Goal: Information Seeking & Learning: Learn about a topic

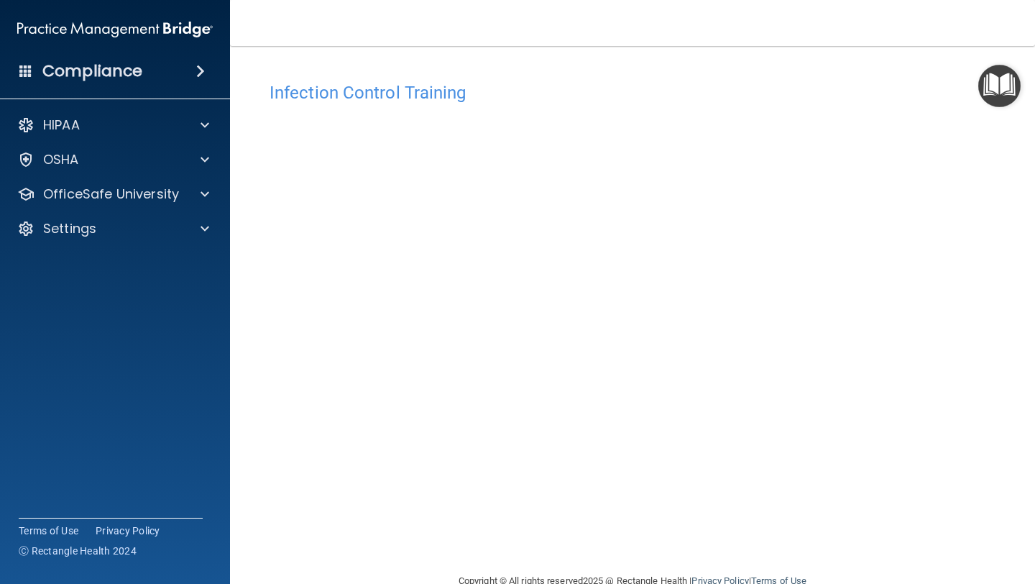
scroll to position [32, 0]
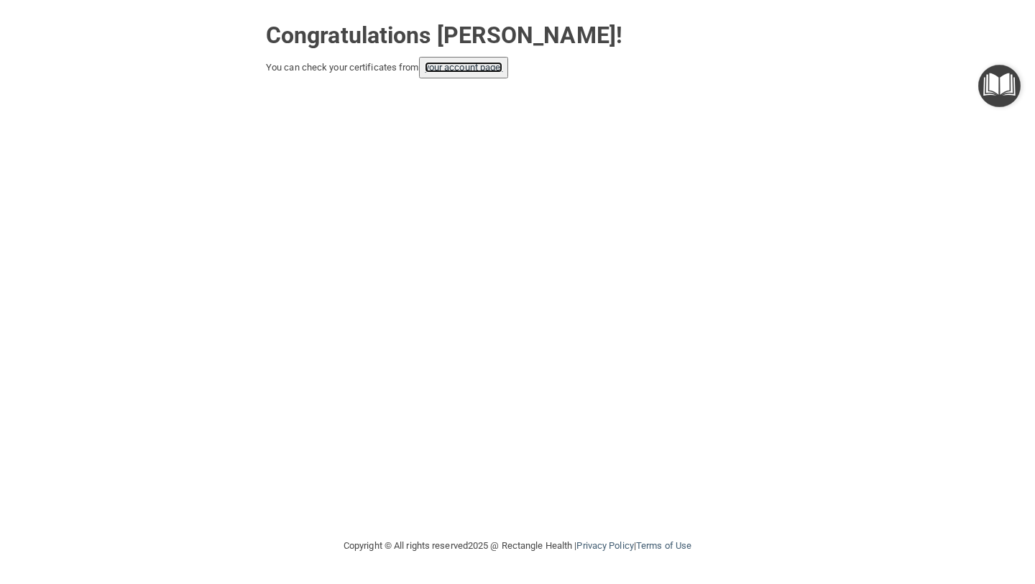
click at [439, 70] on link "your account page!" at bounding box center [464, 67] width 78 height 11
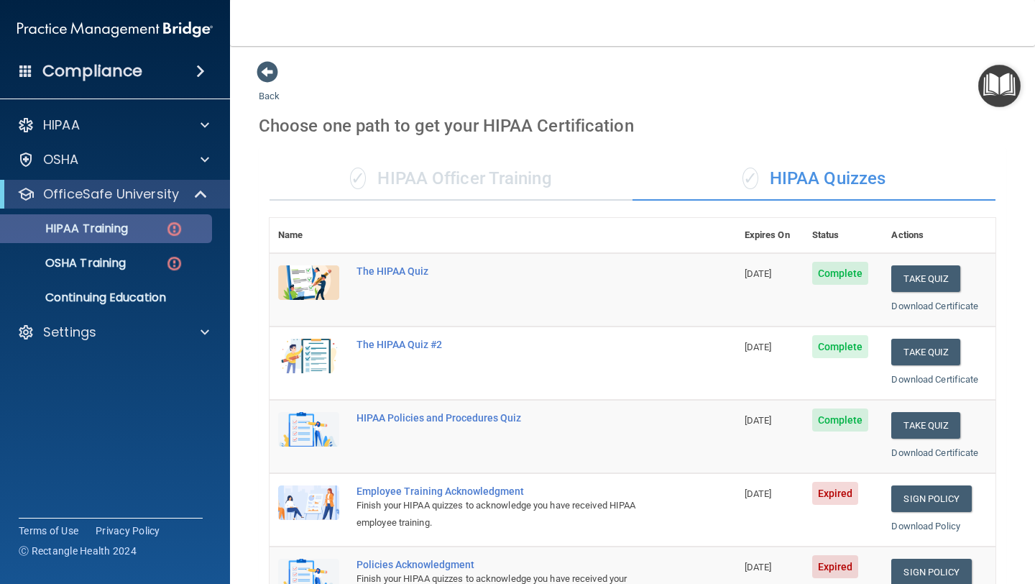
scroll to position [156, 0]
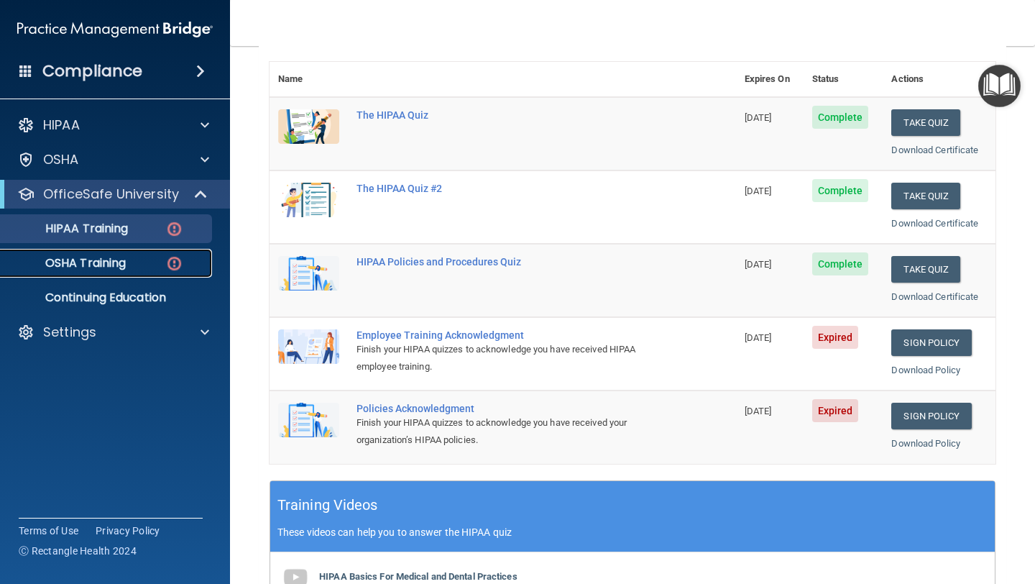
click at [124, 270] on p "OSHA Training" at bounding box center [67, 263] width 116 height 14
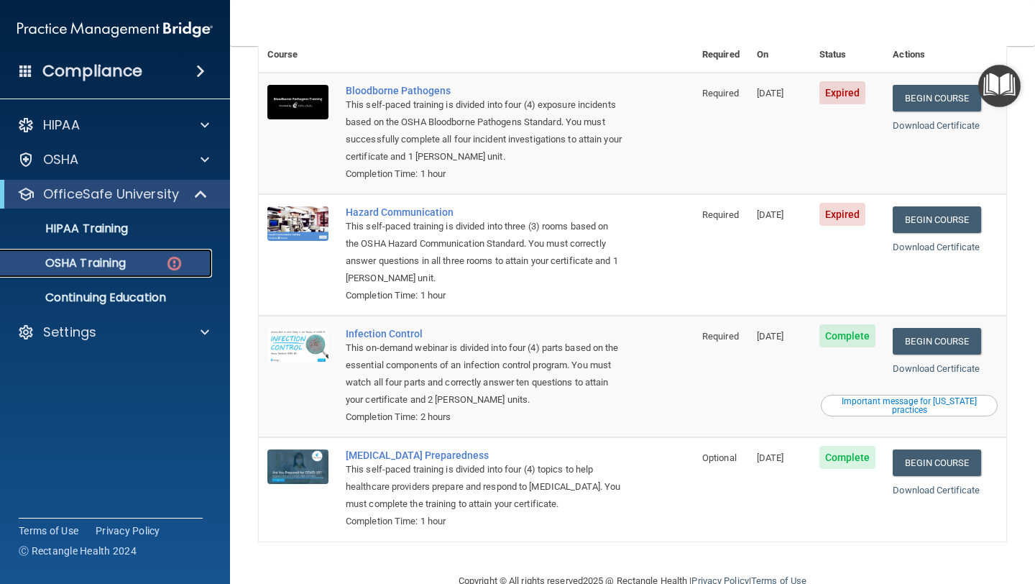
scroll to position [144, 0]
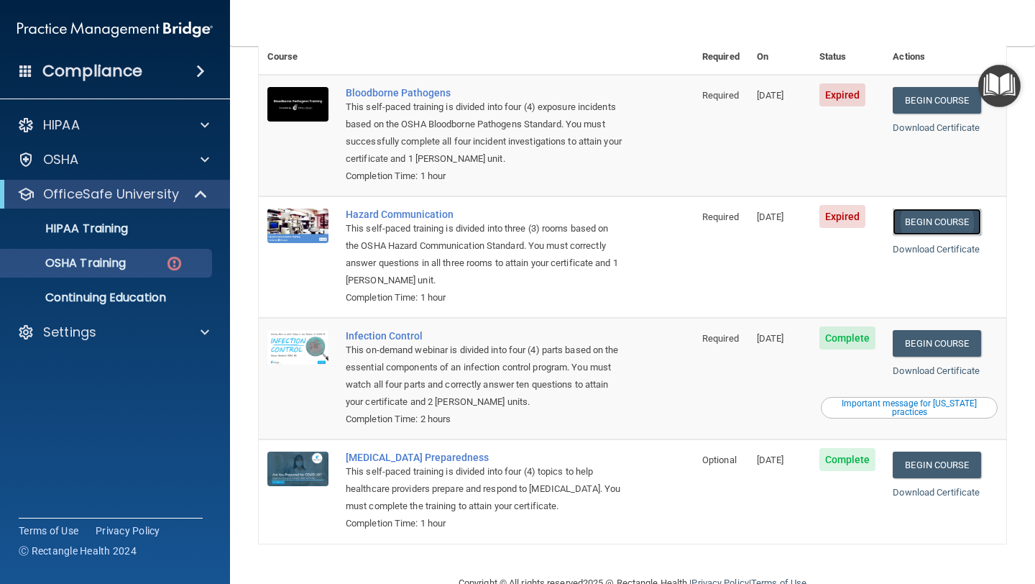
click at [920, 208] on link "Begin Course" at bounding box center [937, 221] width 88 height 27
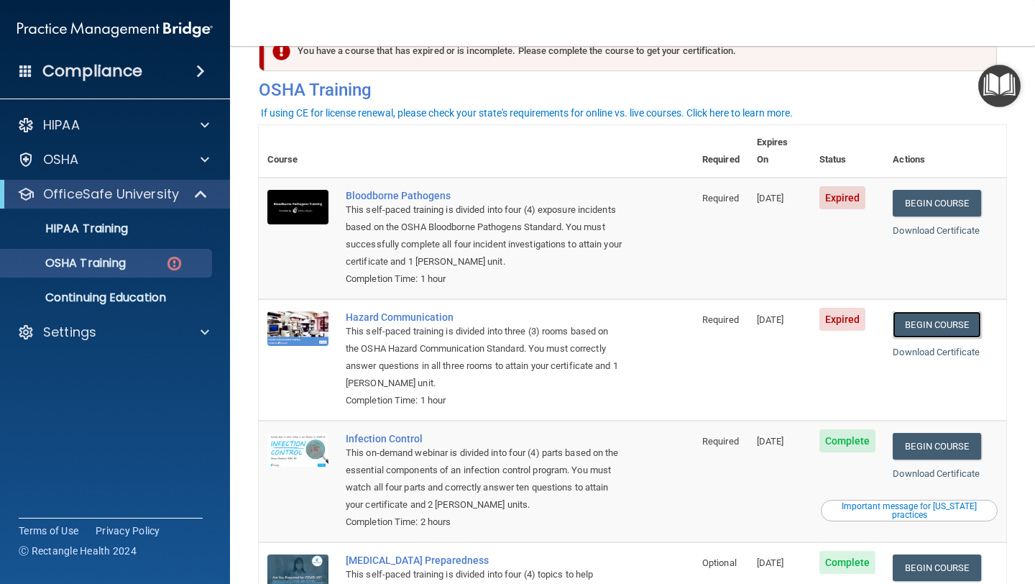
scroll to position [40, 0]
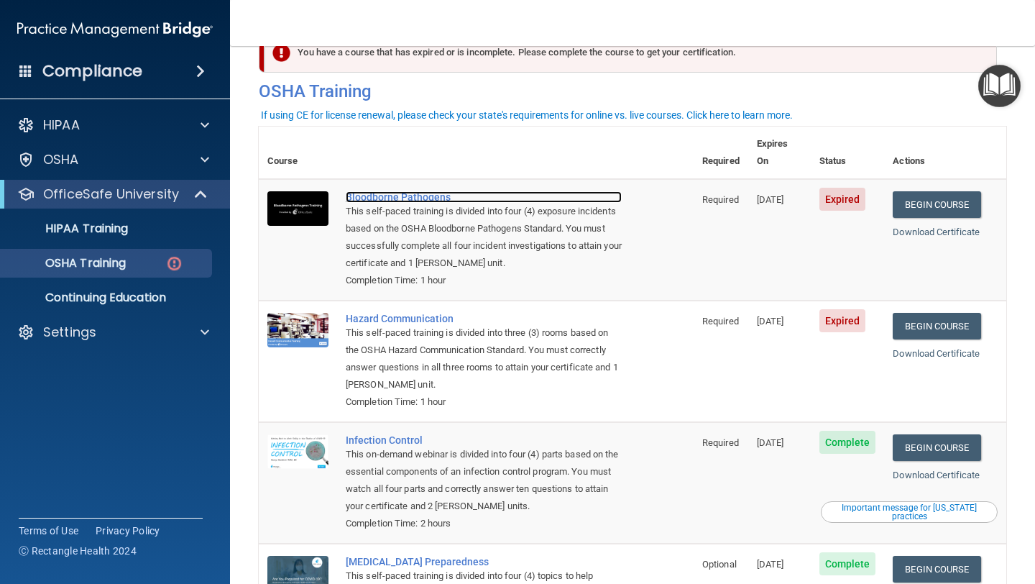
click at [439, 191] on div "Bloodborne Pathogens" at bounding box center [484, 197] width 276 height 12
click at [919, 191] on link "Begin Course" at bounding box center [937, 204] width 88 height 27
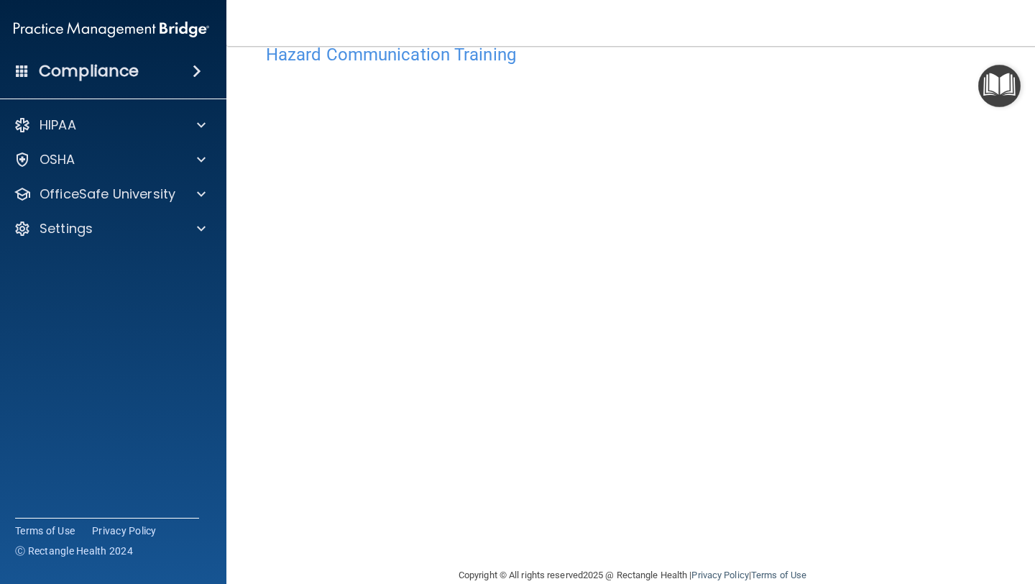
scroll to position [64, 0]
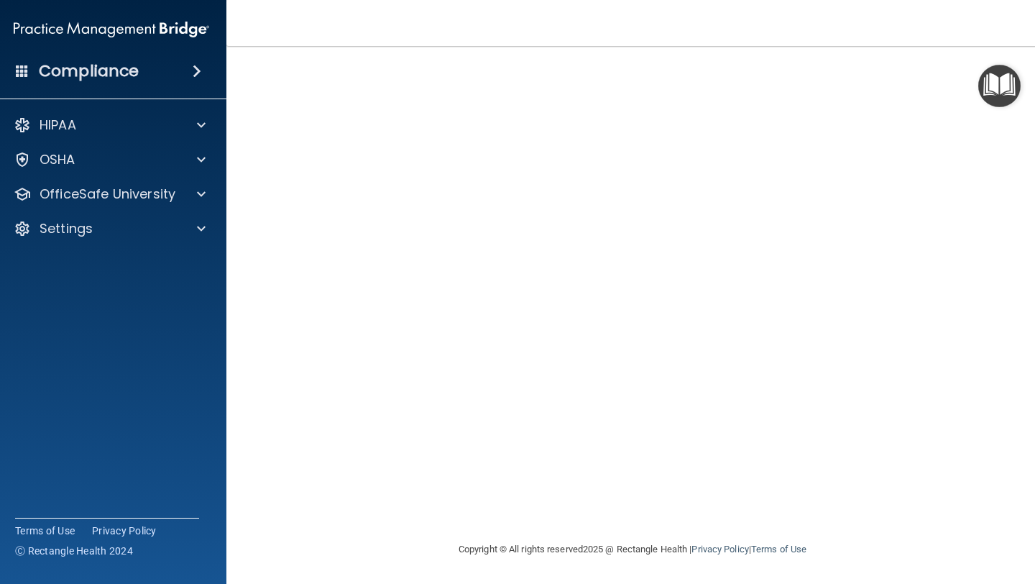
click at [839, 43] on nav "Toggle navigation Marcella Ferrigni marferrigni@gmail.com Manage My Enterprise …" at bounding box center [632, 23] width 812 height 46
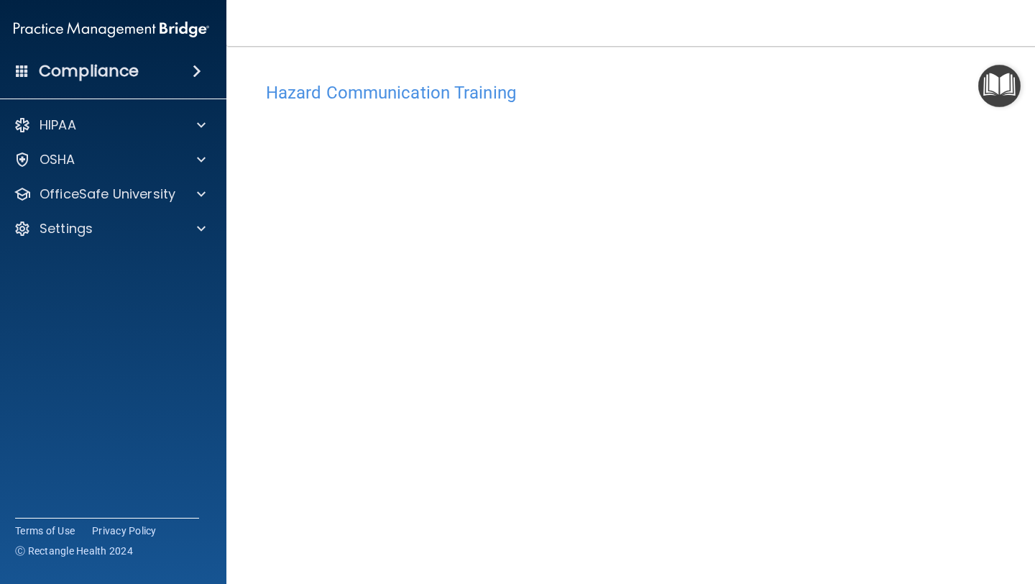
click at [451, 94] on h4 "Hazard Communication Training" at bounding box center [632, 92] width 733 height 19
click at [427, 98] on h4 "Hazard Communication Training" at bounding box center [632, 92] width 733 height 19
click at [481, 86] on h4 "Hazard Communication Training" at bounding box center [632, 92] width 733 height 19
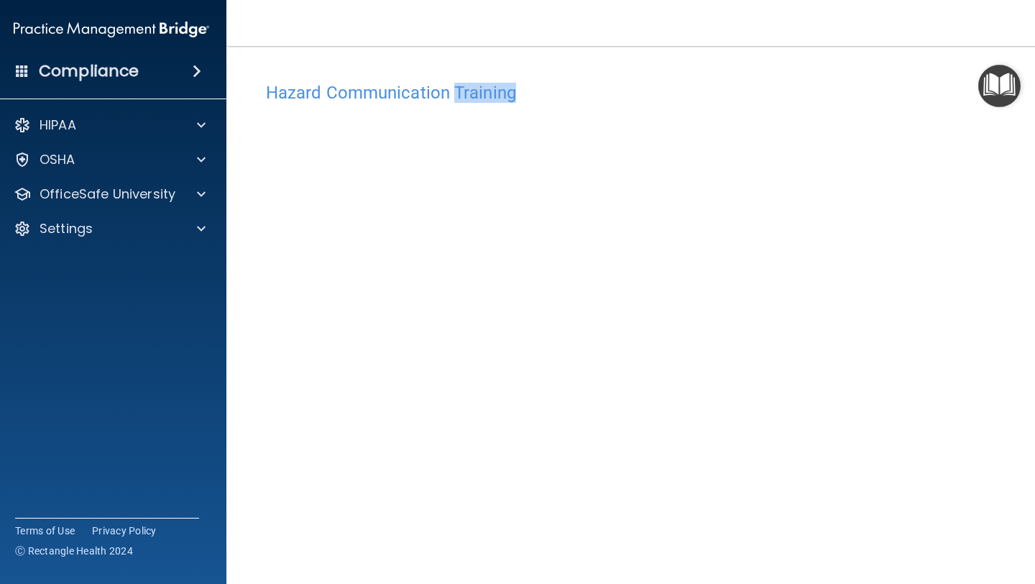
click at [985, 85] on img "Open Resource Center" at bounding box center [999, 86] width 42 height 42
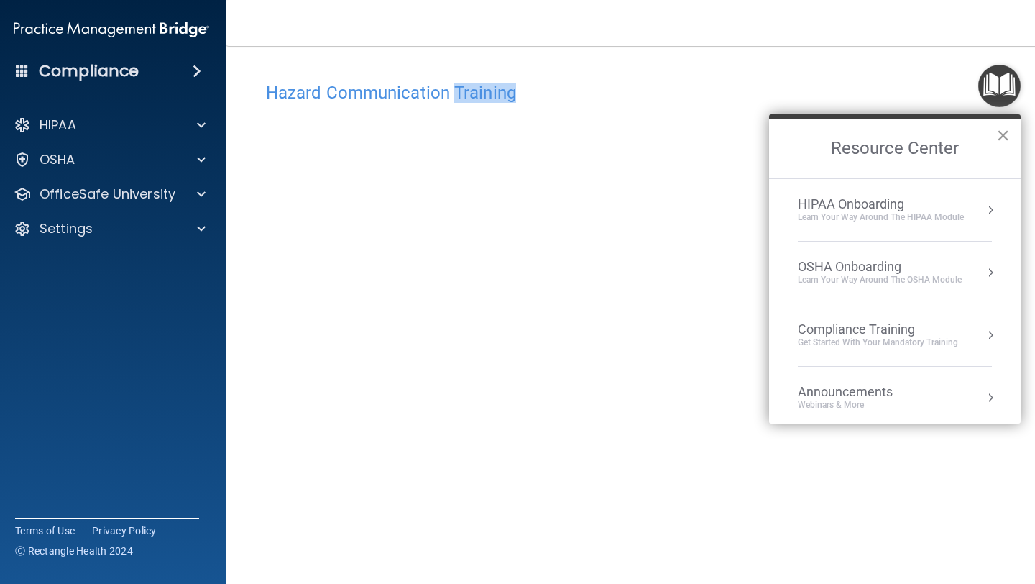
click at [1002, 139] on button "×" at bounding box center [1003, 135] width 14 height 23
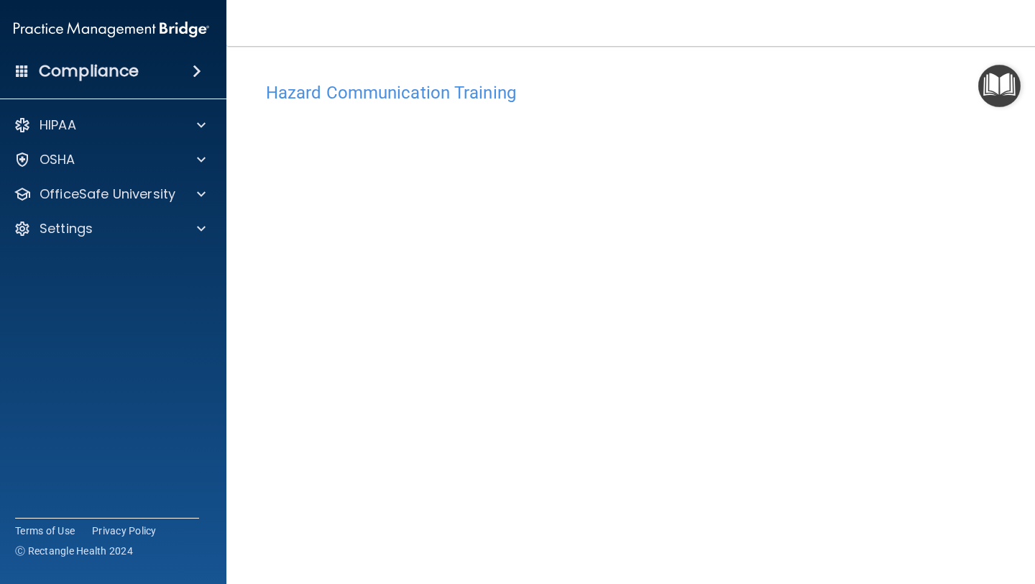
click at [1001, 196] on div "Hazard Communication Training This course doesn’t expire until 05/01/2025. Are …" at bounding box center [632, 340] width 755 height 530
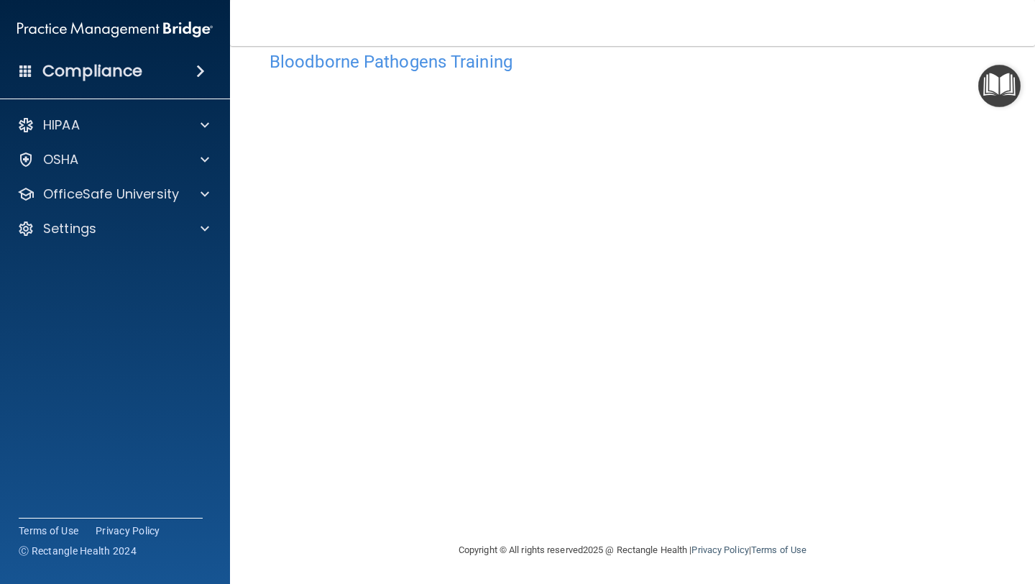
scroll to position [32, 0]
click at [1012, 472] on main "Bloodborne Pathogens Training This course doesn’t expire until 05/01/2025. Are …" at bounding box center [632, 315] width 805 height 538
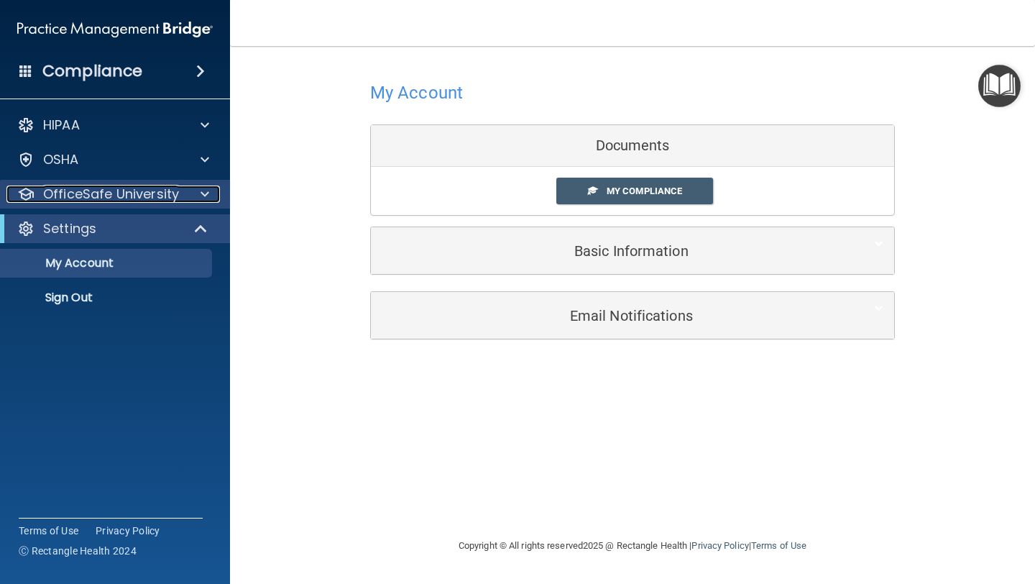
click at [113, 197] on p "OfficeSafe University" at bounding box center [111, 193] width 136 height 17
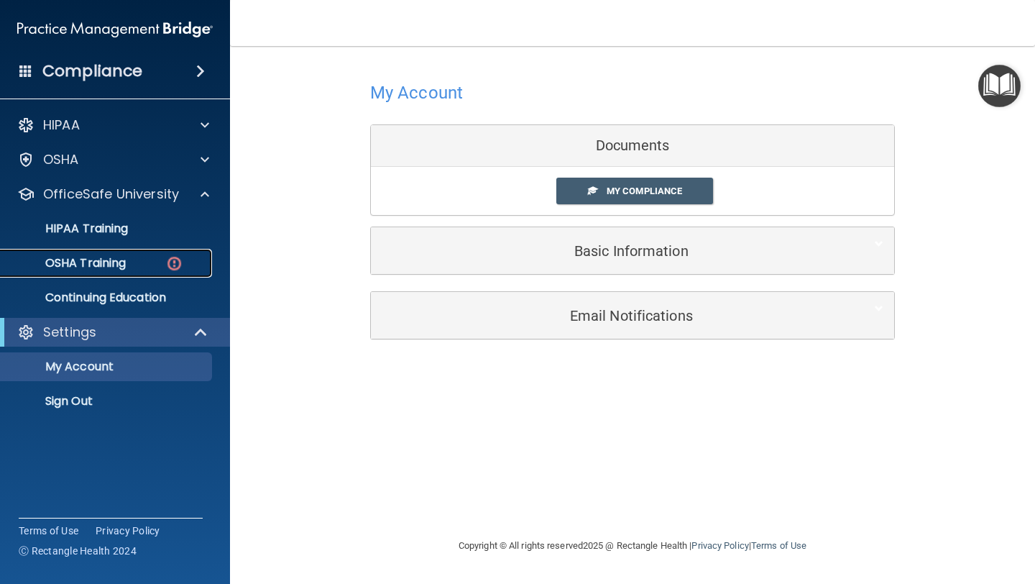
click at [116, 263] on p "OSHA Training" at bounding box center [67, 263] width 116 height 14
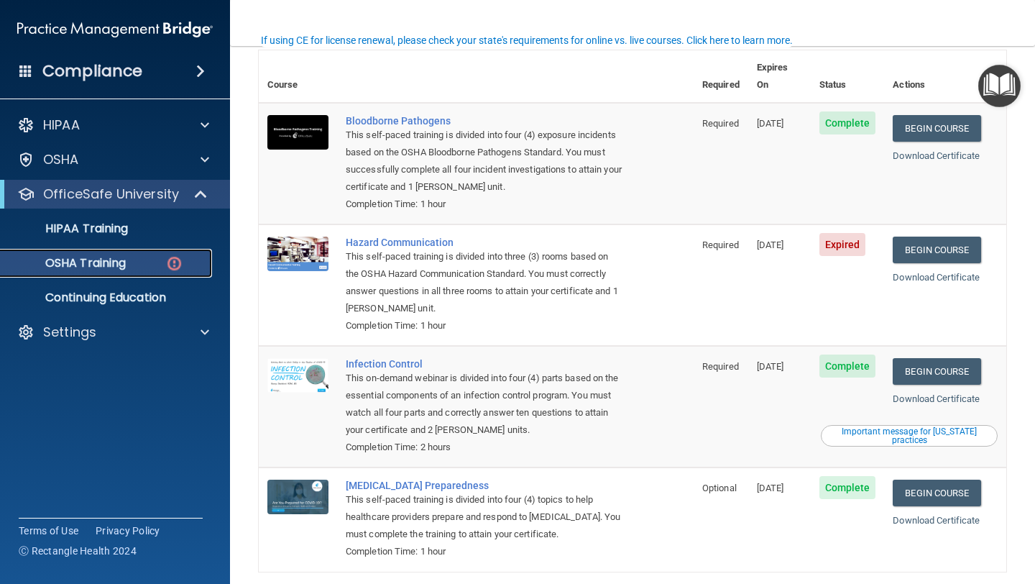
scroll to position [120, 0]
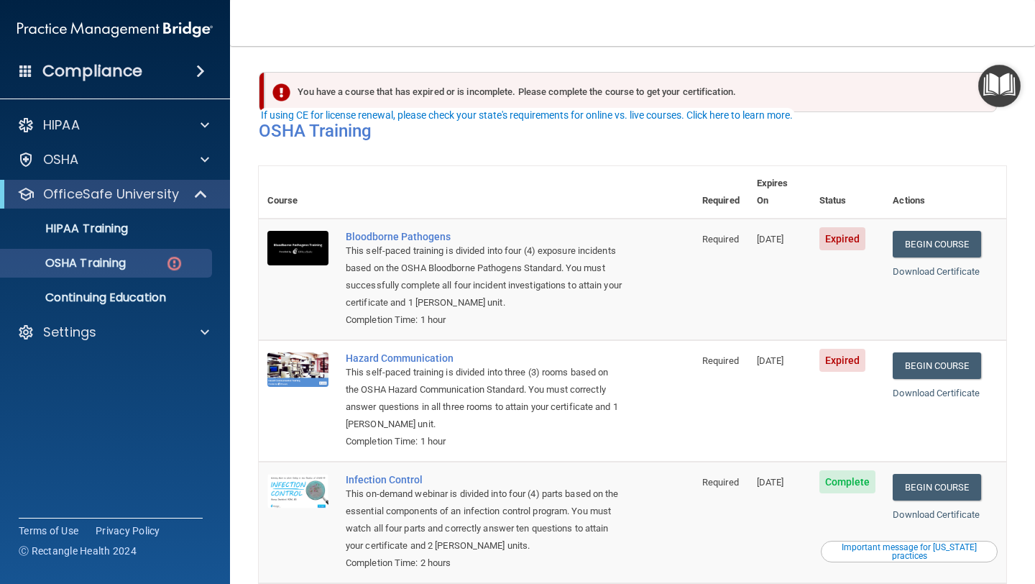
scroll to position [40, 0]
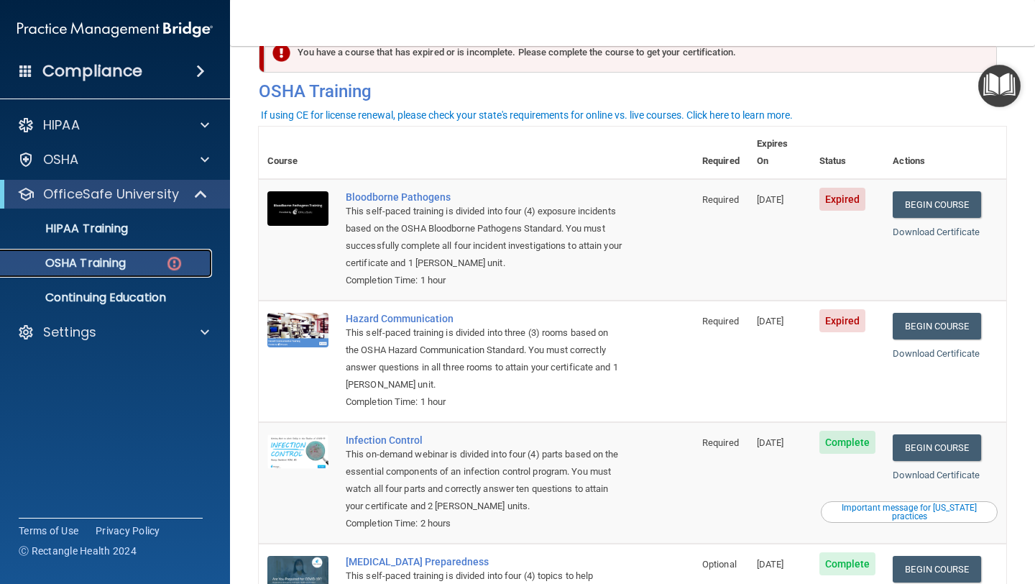
click at [150, 260] on div "OSHA Training" at bounding box center [107, 263] width 196 height 14
